Goal: Information Seeking & Learning: Find specific fact

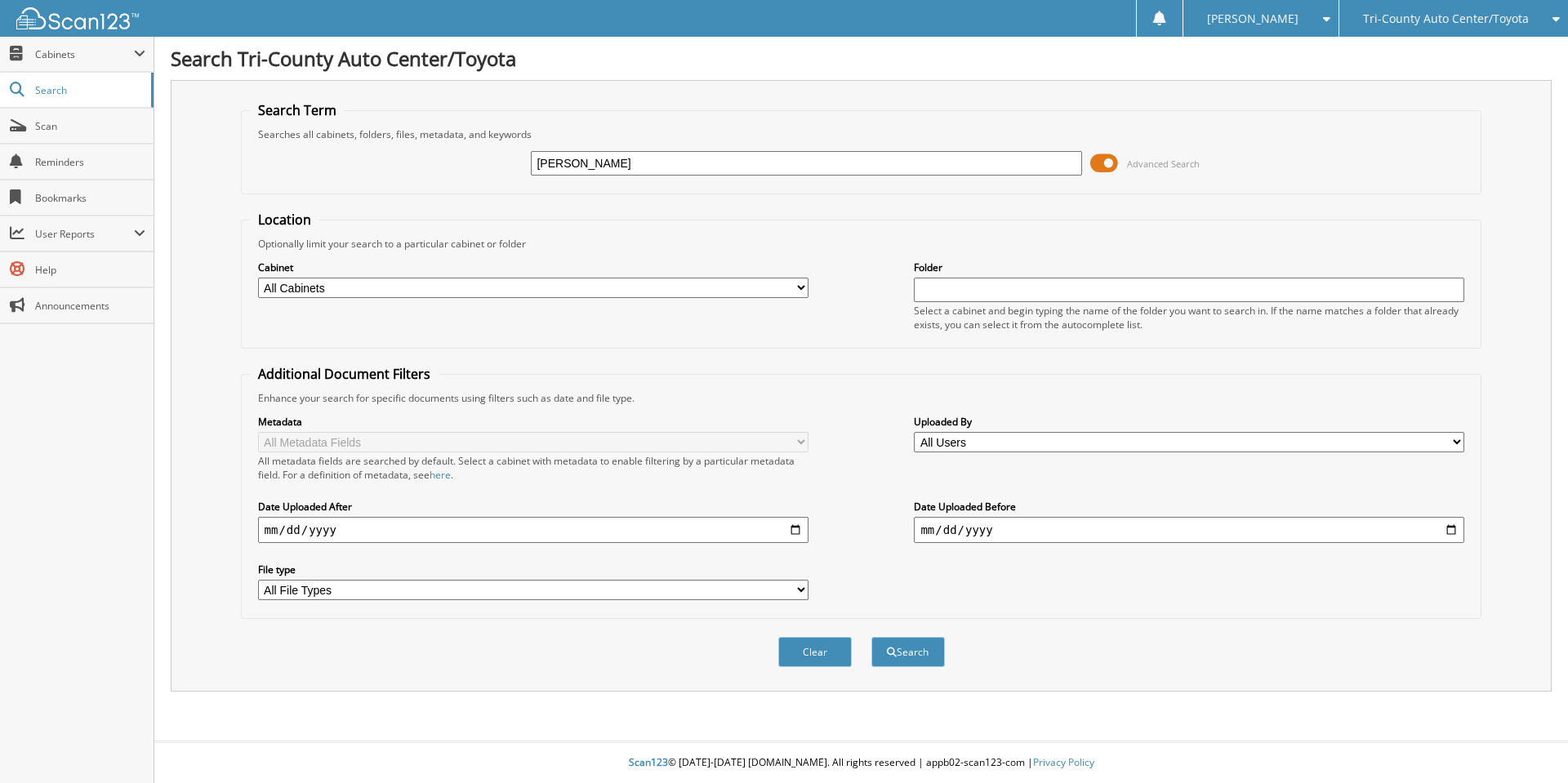
type input "hanely"
click at [871, 637] on button "Search" at bounding box center [908, 652] width 73 height 30
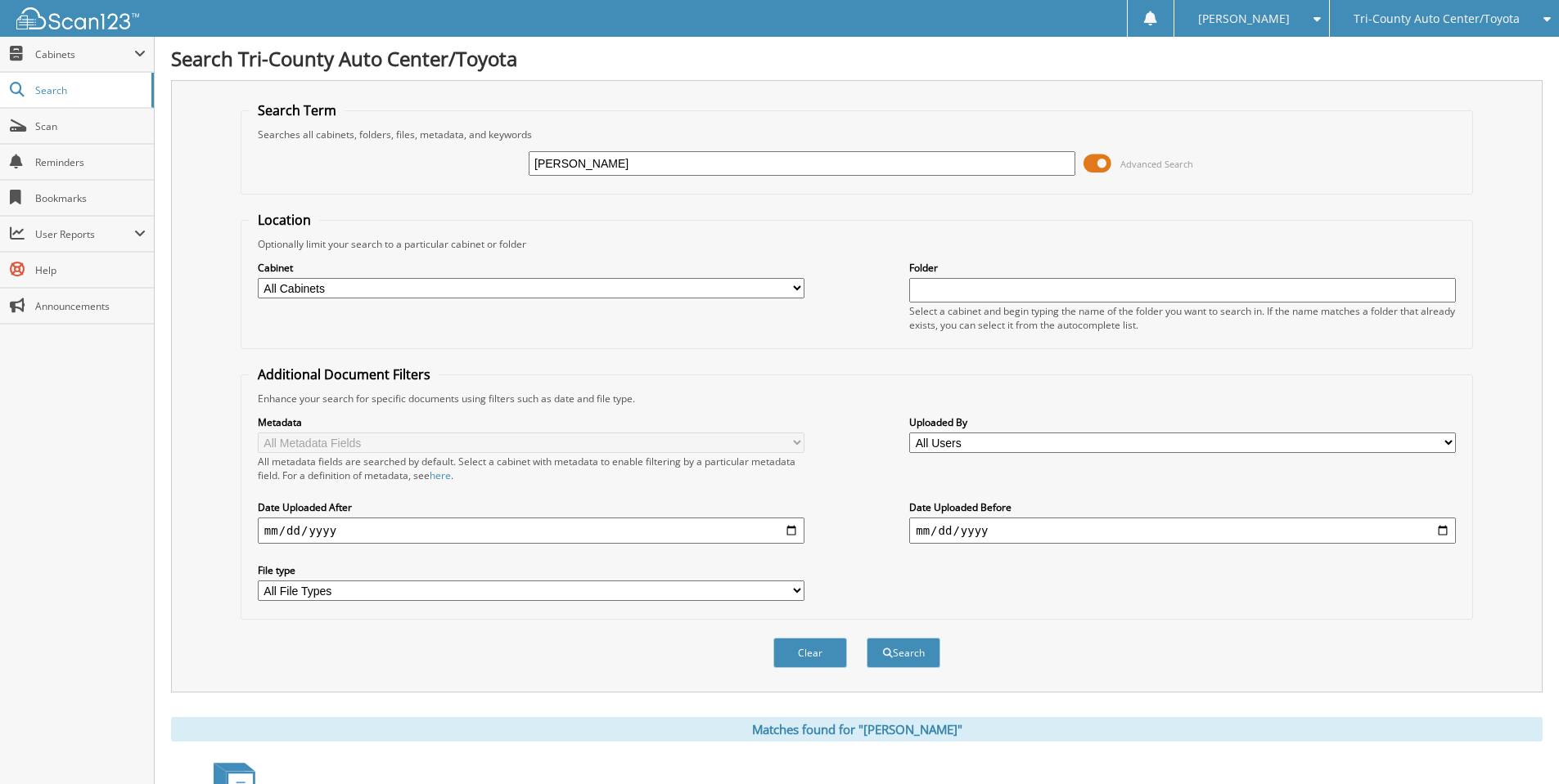
click at [586, 164] on input "hanely" at bounding box center [802, 163] width 547 height 24
type input "[PERSON_NAME]"
click at [867, 638] on button "Search" at bounding box center [904, 653] width 74 height 30
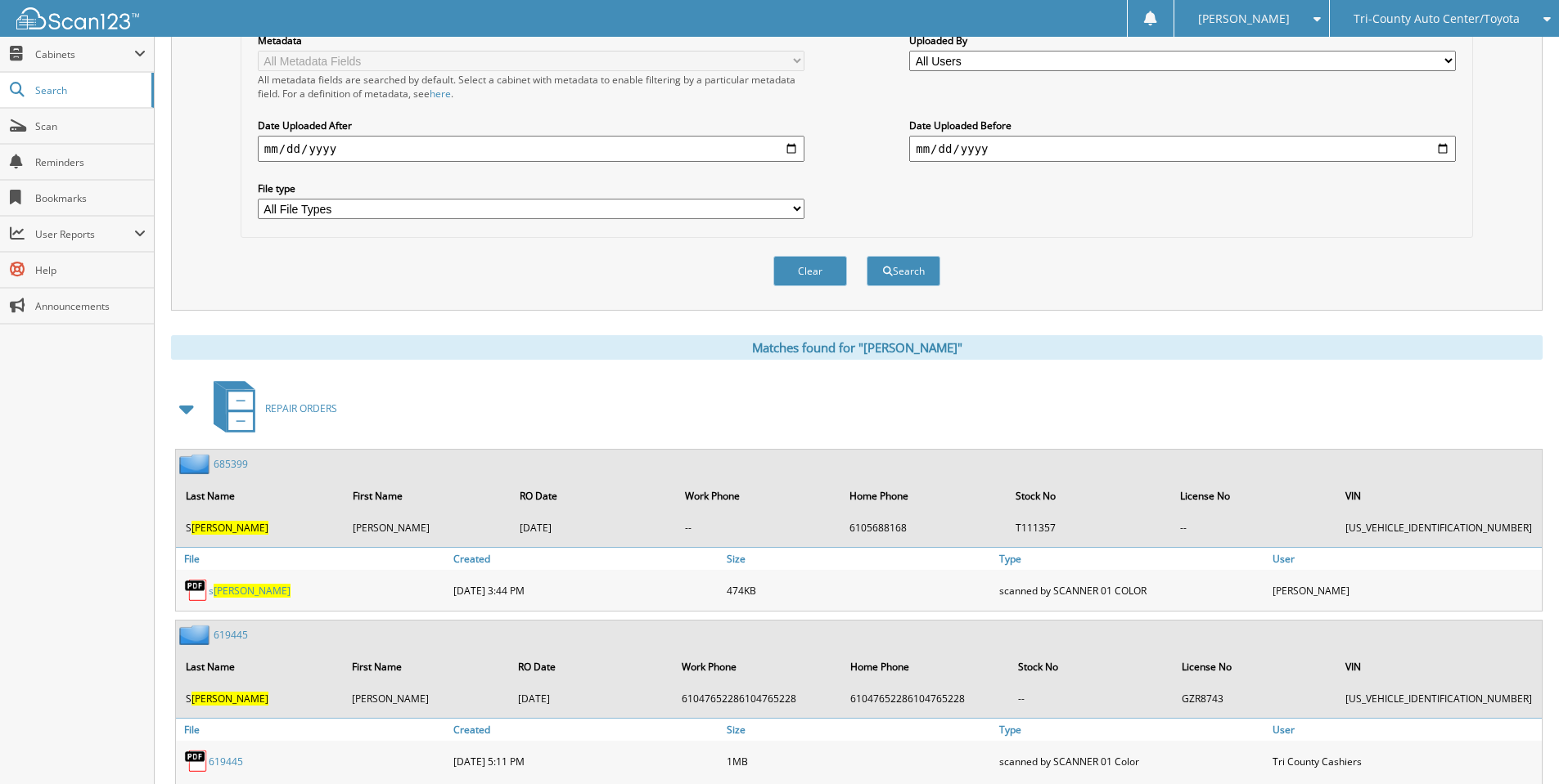
click at [183, 412] on span at bounding box center [187, 409] width 23 height 30
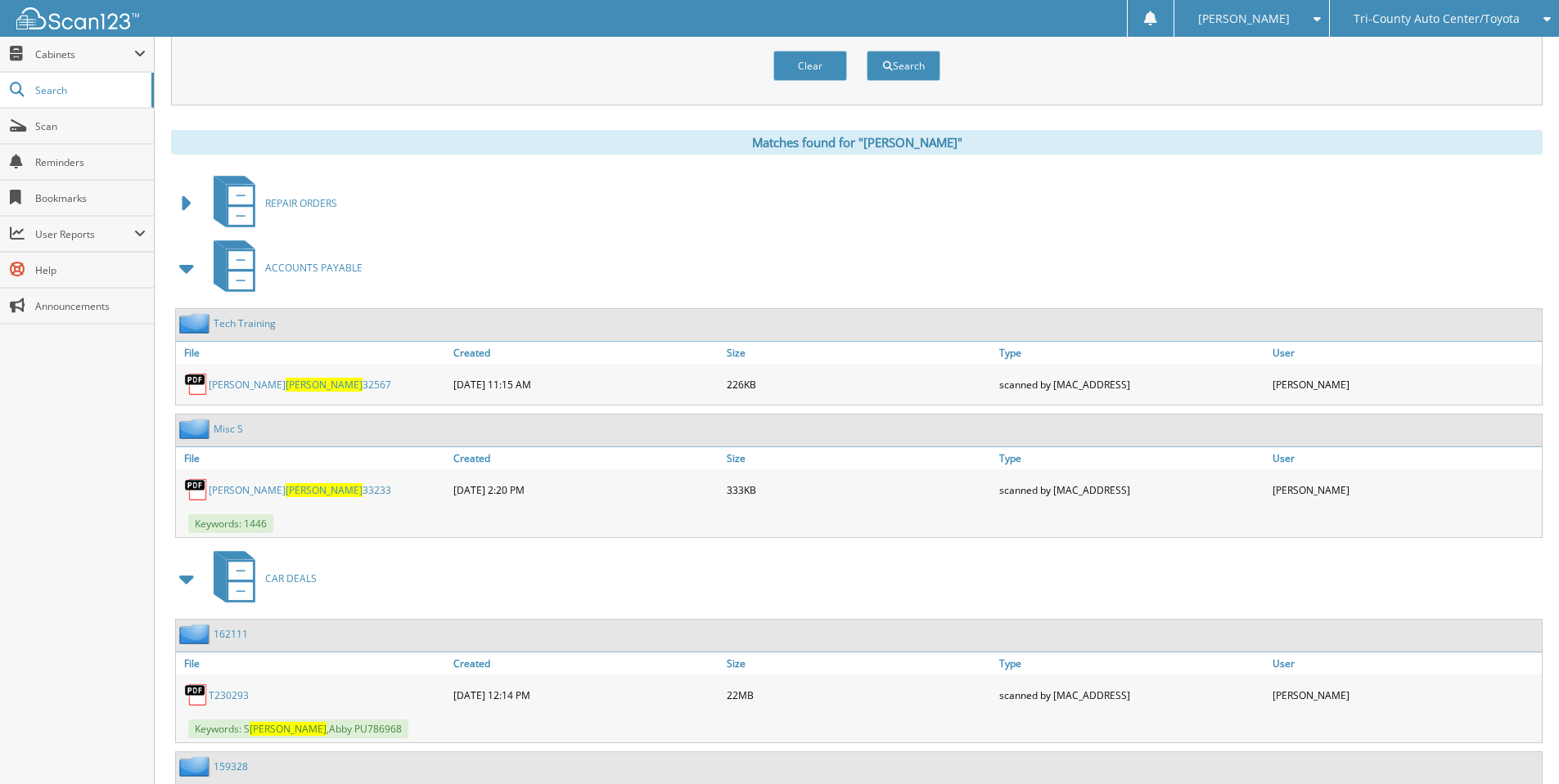
scroll to position [873, 0]
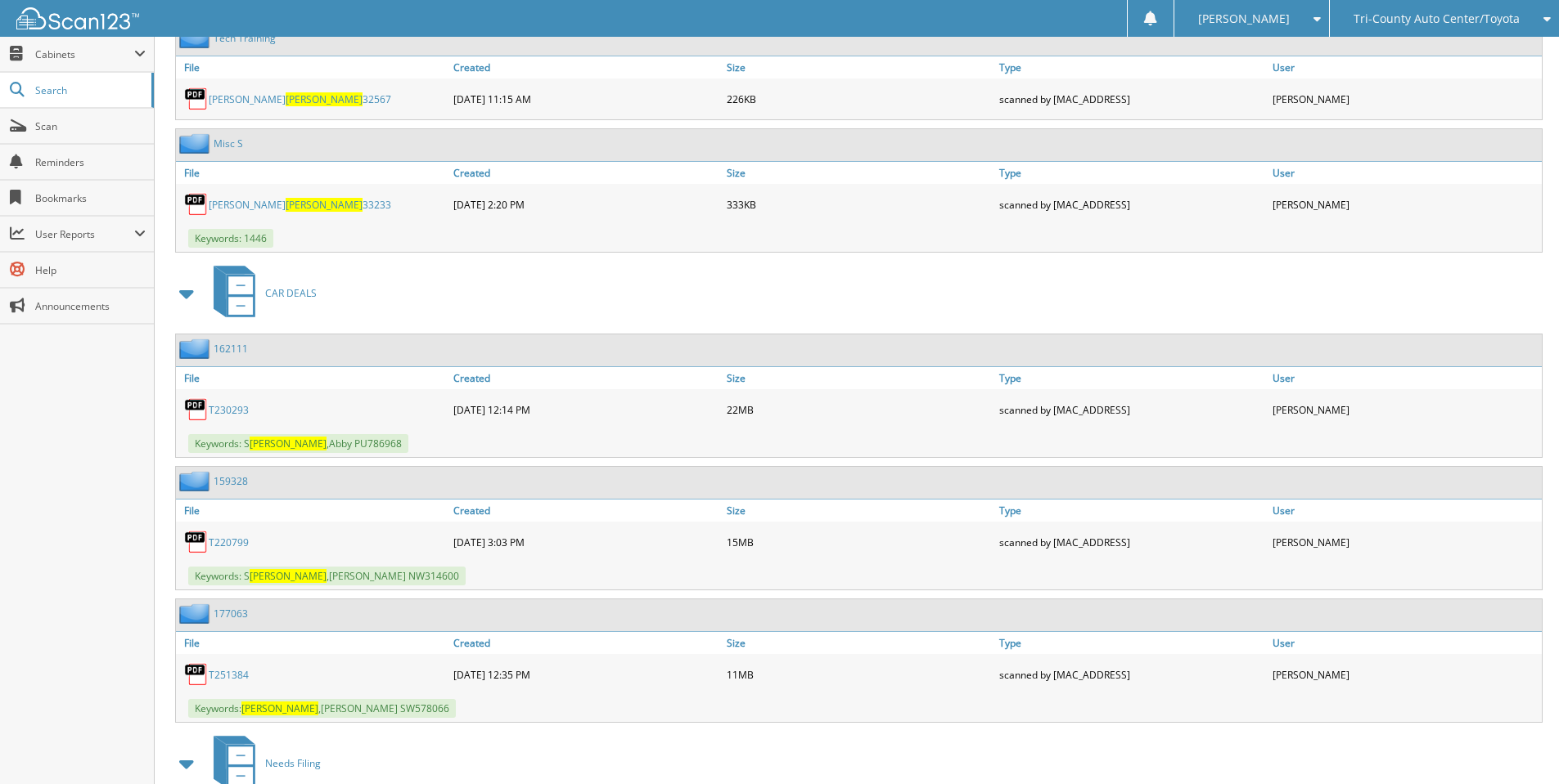
click at [232, 676] on link "T251384" at bounding box center [229, 676] width 40 height 14
